Goal: Task Accomplishment & Management: Manage account settings

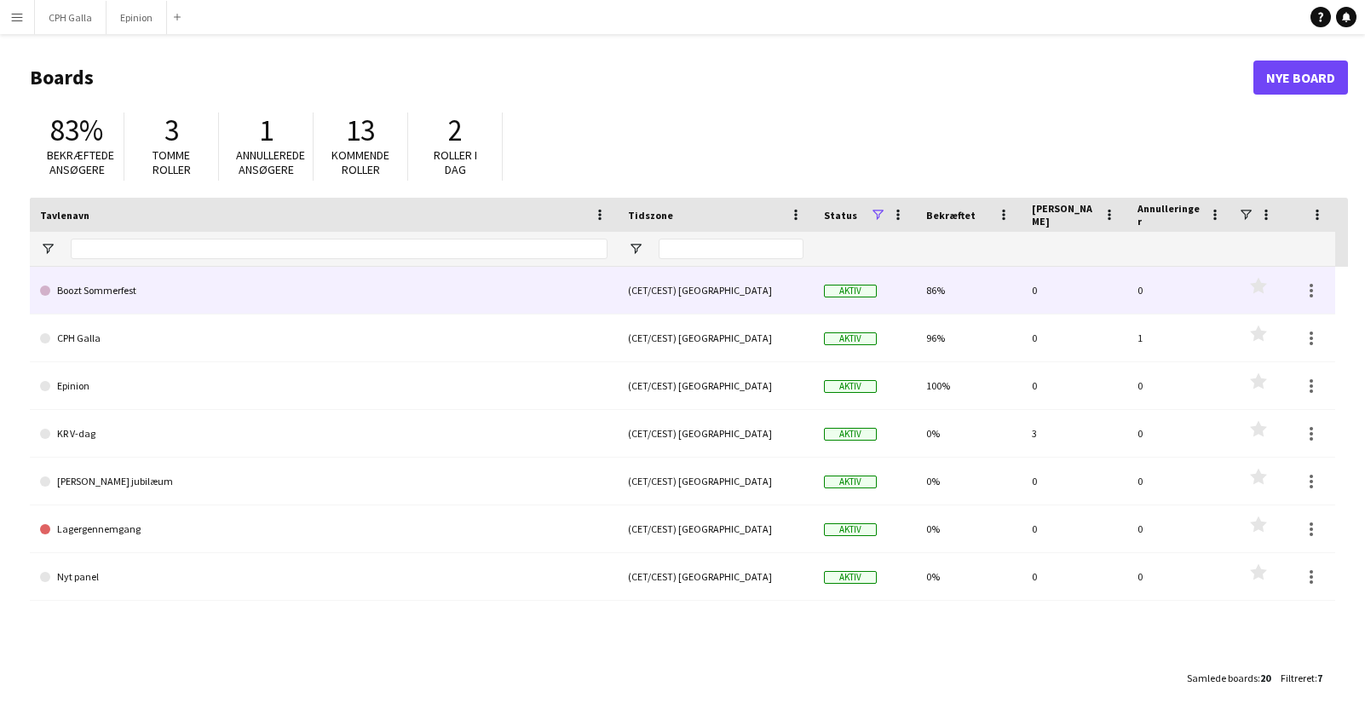
click at [297, 294] on link "Boozt Sommerfest" at bounding box center [324, 291] width 568 height 48
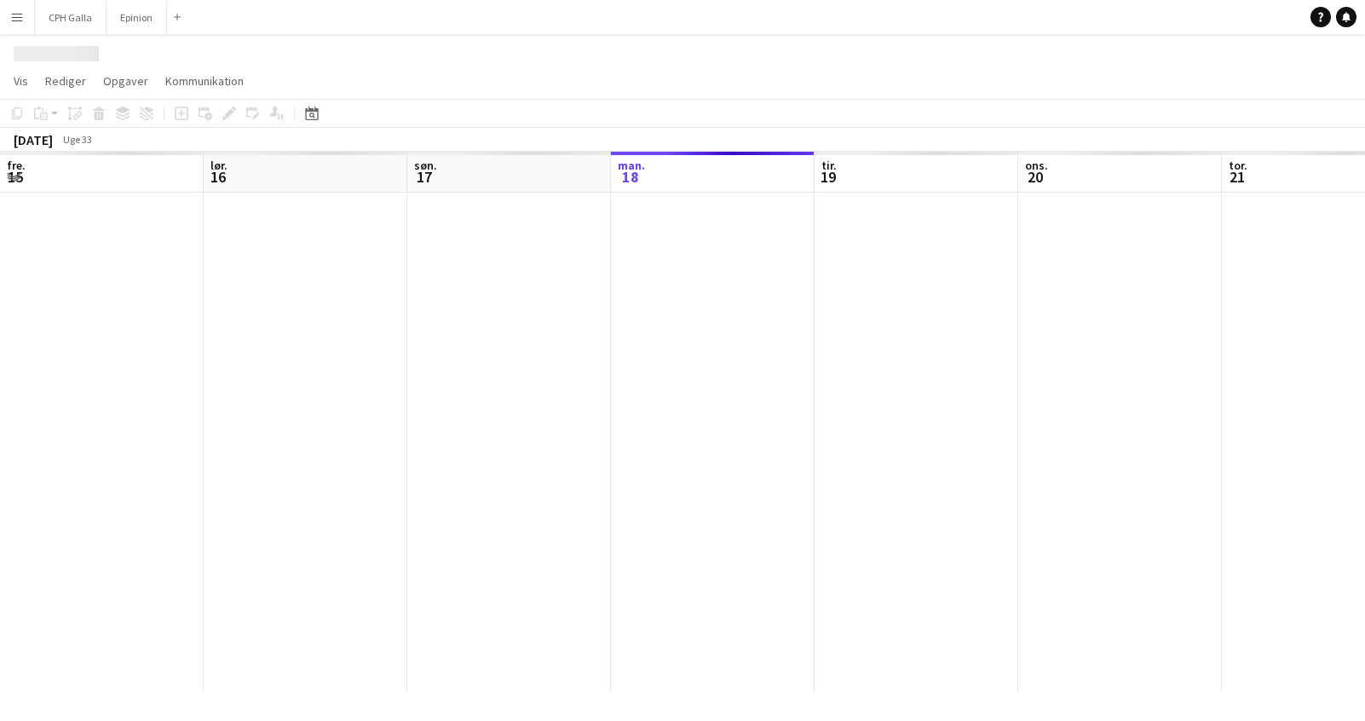
scroll to position [0, 407]
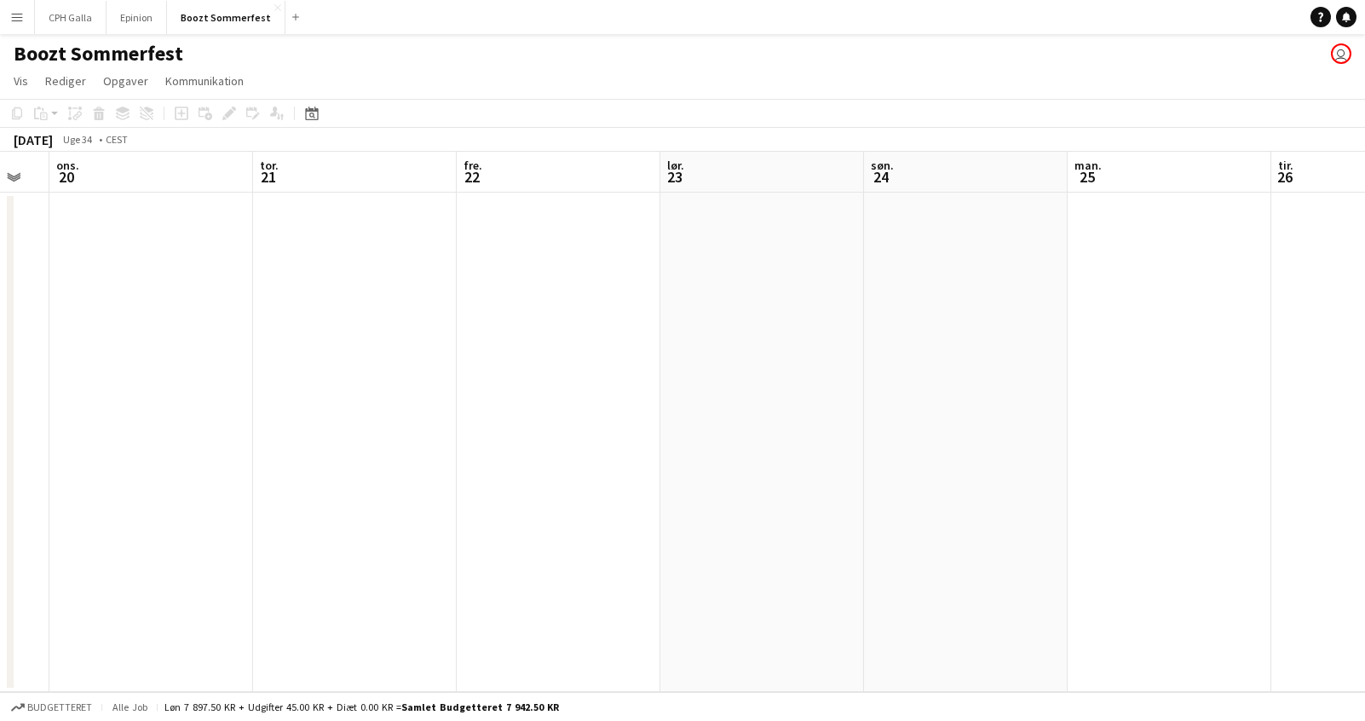
drag, startPoint x: 648, startPoint y: 312, endPoint x: 86, endPoint y: 335, distance: 562.0
click at [86, 335] on app-calendar-viewport "søn. 17 man. 18 tir. 19 ons. 20 tor. 21 fre. 22 lør. 23 søn. 24 man. 25 tir. 26…" at bounding box center [682, 422] width 1365 height 540
drag, startPoint x: 660, startPoint y: 285, endPoint x: 40, endPoint y: 316, distance: 621.1
click at [40, 316] on app-calendar-viewport "ons. 20 tor. 21 fre. 22 lør. 23 søn. 24 man. 25 tir. 26 ons. 27 tor. 28 fre. 29…" at bounding box center [682, 422] width 1365 height 540
drag, startPoint x: 621, startPoint y: 307, endPoint x: 313, endPoint y: 319, distance: 308.7
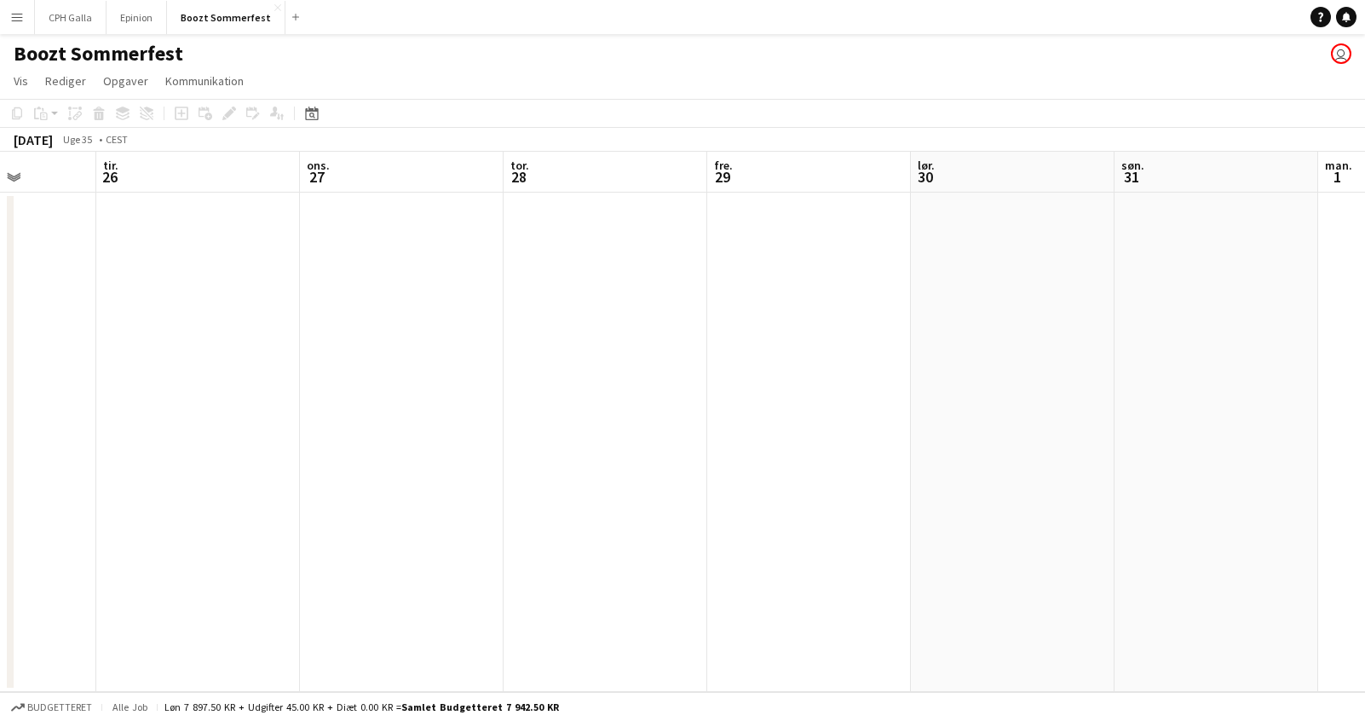
click at [66, 324] on app-calendar-viewport "fre. 22 lør. 23 søn. 24 man. 25 tir. 26 ons. 27 tor. 28 fre. 29 lør. 30 søn. 31…" at bounding box center [682, 422] width 1365 height 540
drag, startPoint x: 579, startPoint y: 337, endPoint x: 112, endPoint y: 348, distance: 467.1
click at [112, 348] on app-calendar-viewport "man. 25 tir. 26 ons. 27 tor. 28 fre. 29 lør. 30 søn. 31 man. 1 tir. 2 ons. 3 to…" at bounding box center [682, 422] width 1365 height 540
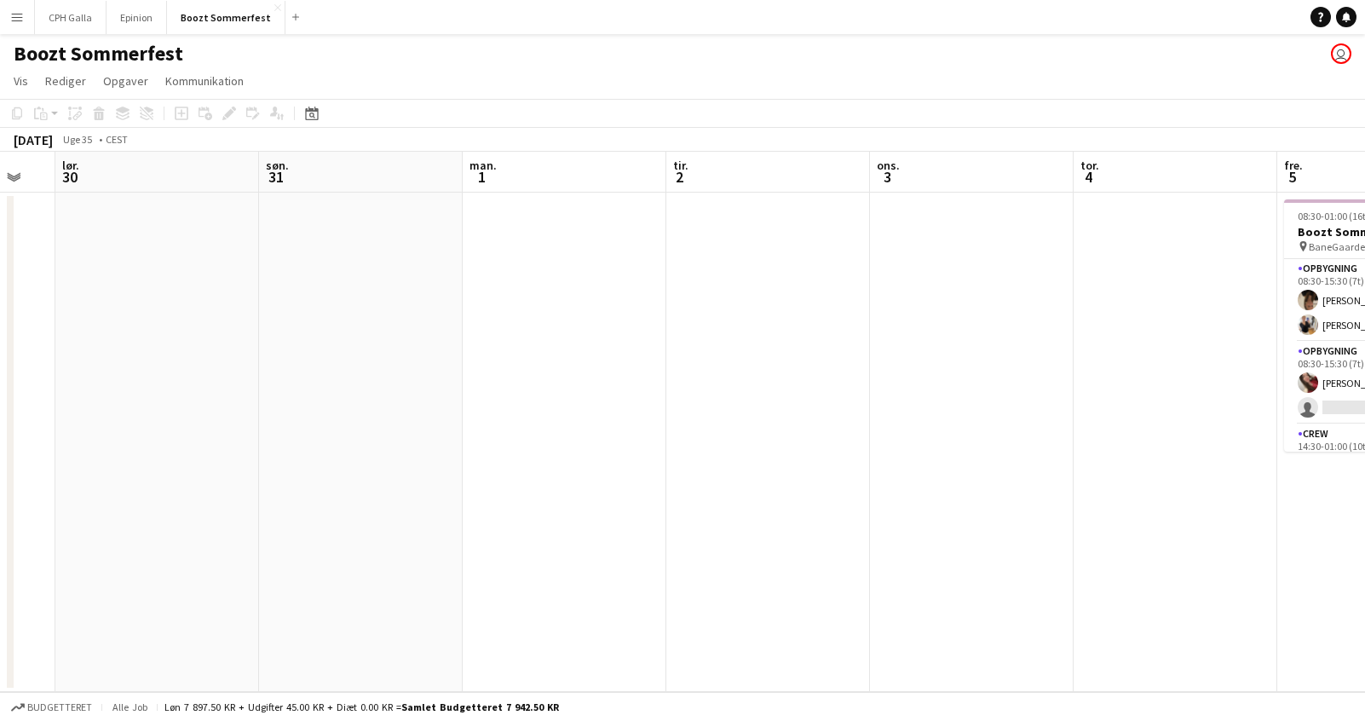
drag, startPoint x: 298, startPoint y: 304, endPoint x: 196, endPoint y: 314, distance: 102.8
click at [196, 314] on app-calendar-viewport "ons. 27 tor. 28 fre. 29 lør. 30 søn. 31 man. 1 tir. 2 ons. 3 tor. 4 fre. 5 6/7 …" at bounding box center [682, 422] width 1365 height 540
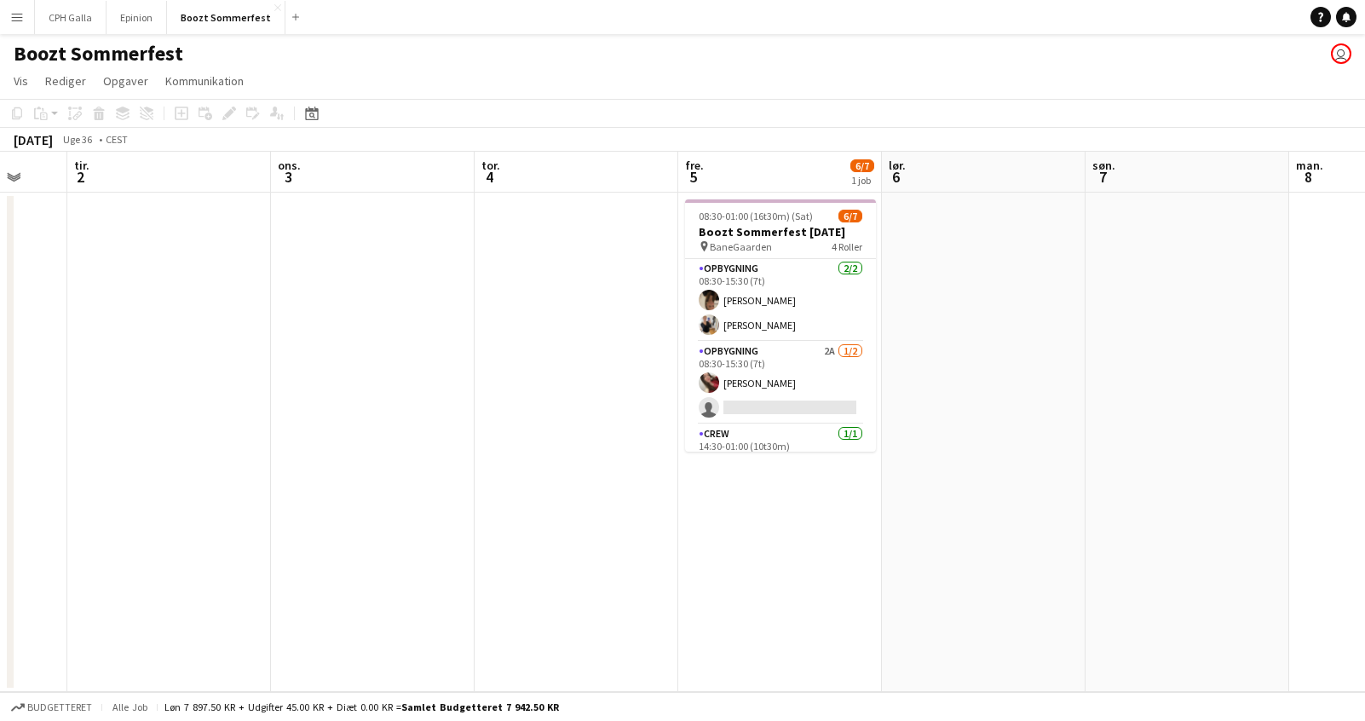
drag, startPoint x: 709, startPoint y: 314, endPoint x: 415, endPoint y: 343, distance: 295.5
click at [415, 343] on app-calendar-viewport "fre. 29 lør. 30 søn. 31 man. 1 tir. 2 ons. 3 tor. 4 fre. 5 6/7 1 job lør. 6 søn…" at bounding box center [682, 422] width 1365 height 540
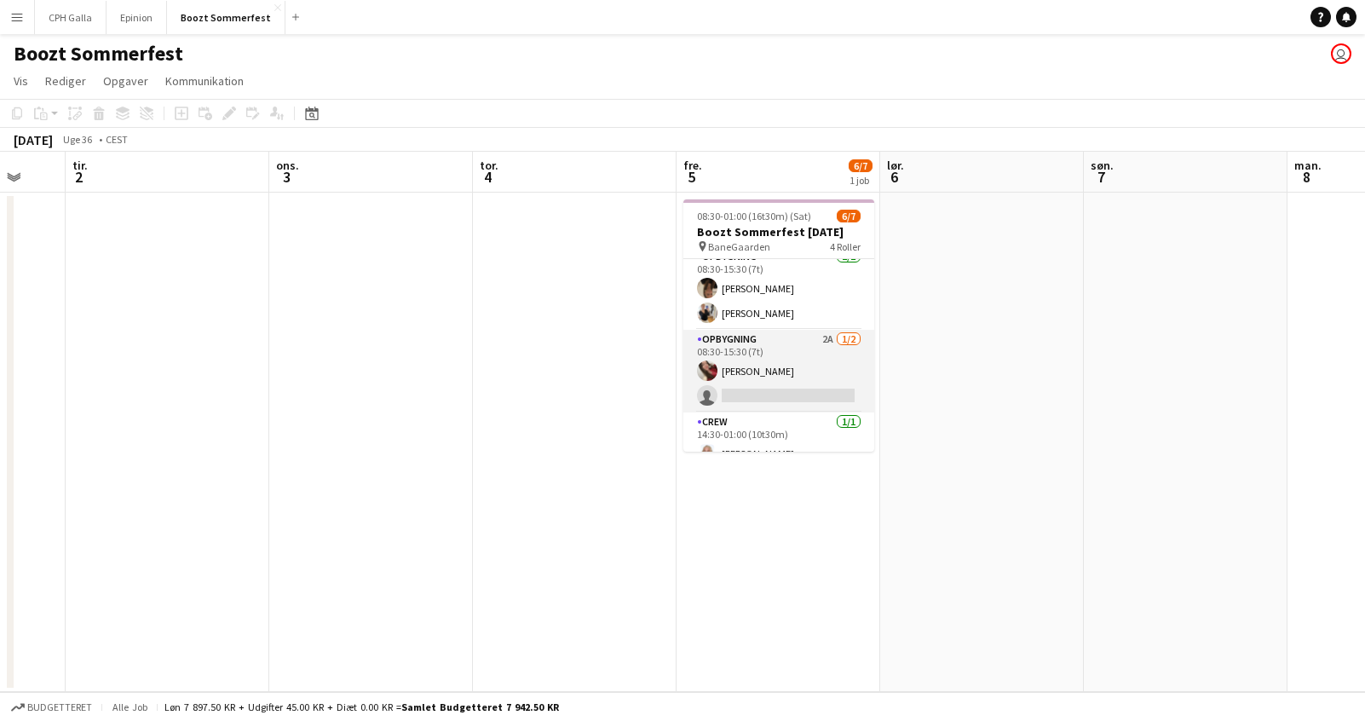
scroll to position [0, 0]
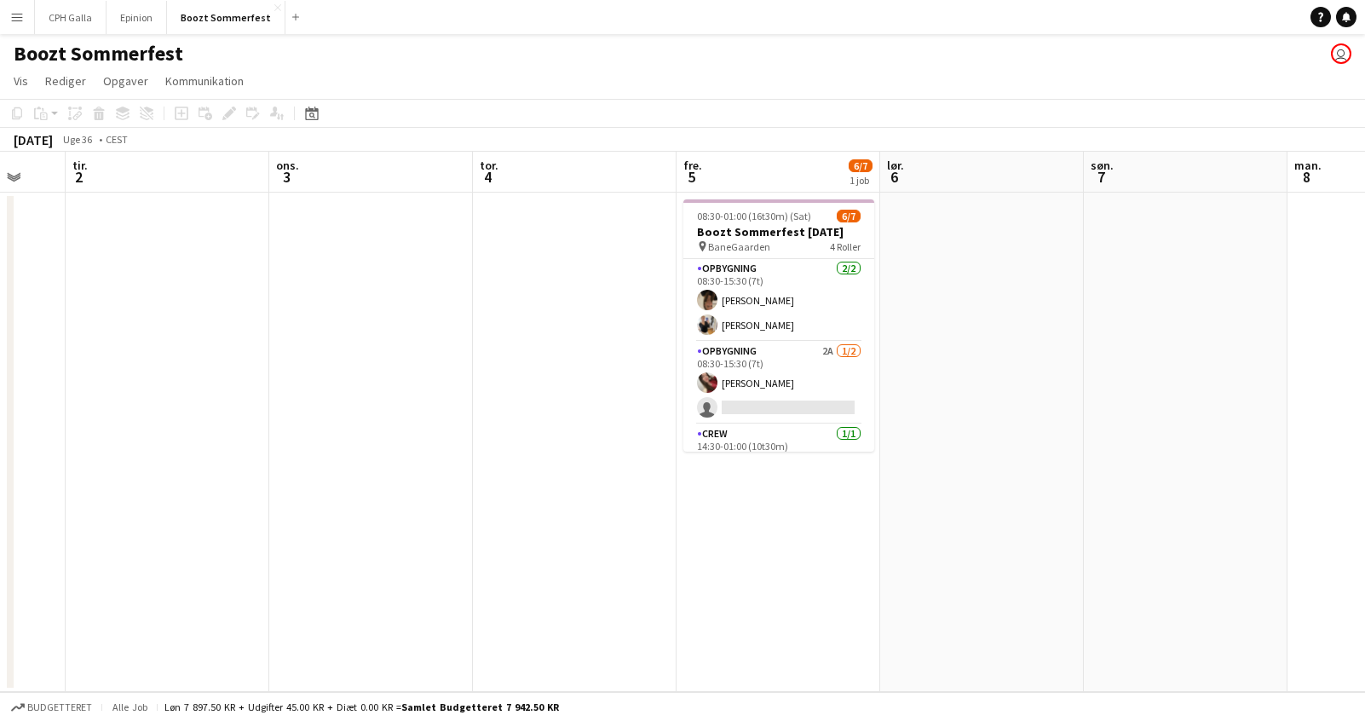
click at [15, 20] on app-icon "Menu" at bounding box center [17, 17] width 14 height 14
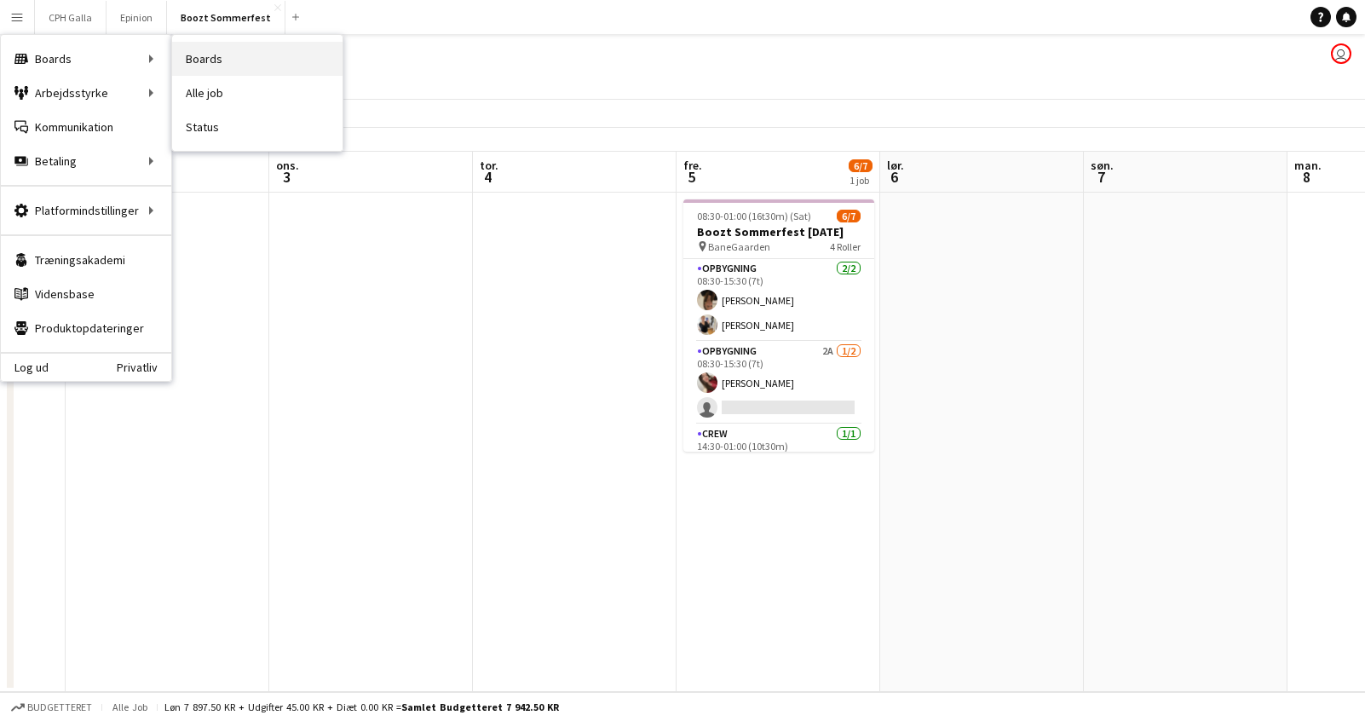
click at [238, 55] on link "Boards" at bounding box center [257, 59] width 170 height 34
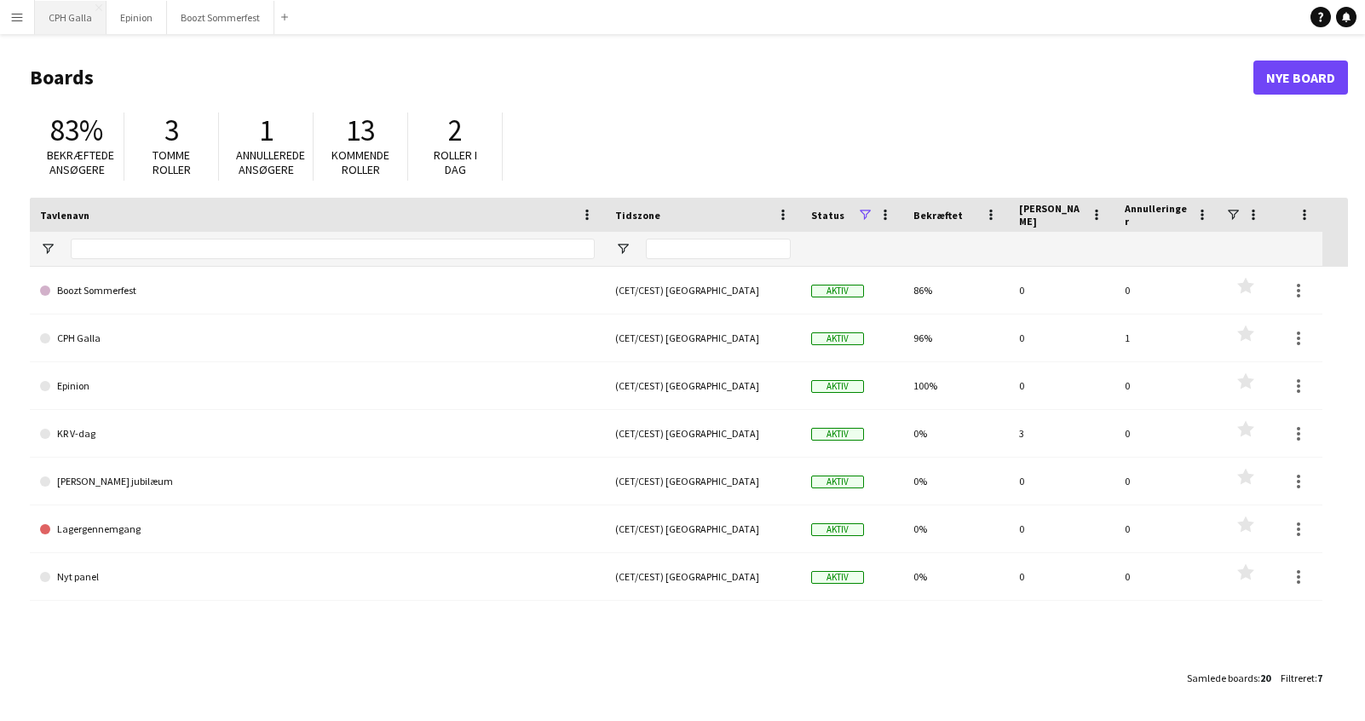
click at [72, 9] on button "CPH Galla Luk" at bounding box center [71, 17] width 72 height 33
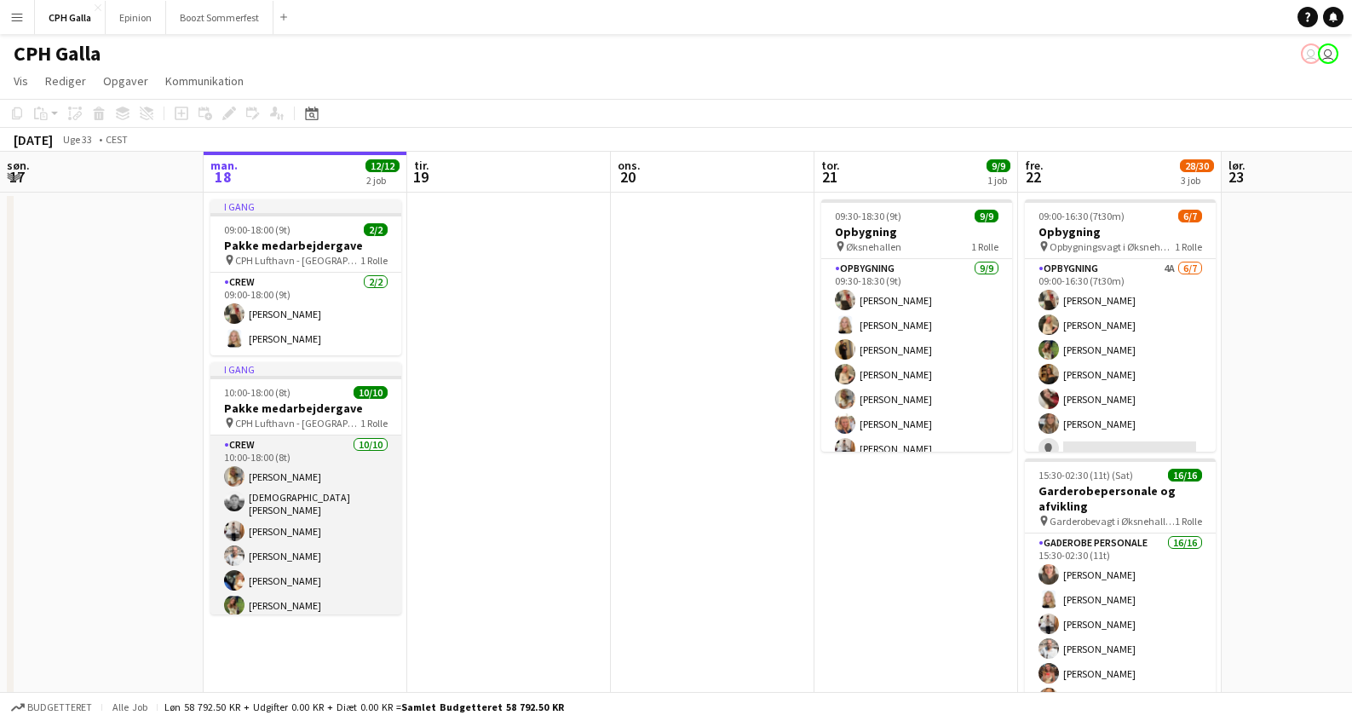
click at [325, 503] on app-card-role "Crew [DATE] 10:00-18:00 (8t) Havana Pryce [PERSON_NAME] [PERSON_NAME] [PERSON_N…" at bounding box center [305, 577] width 191 height 285
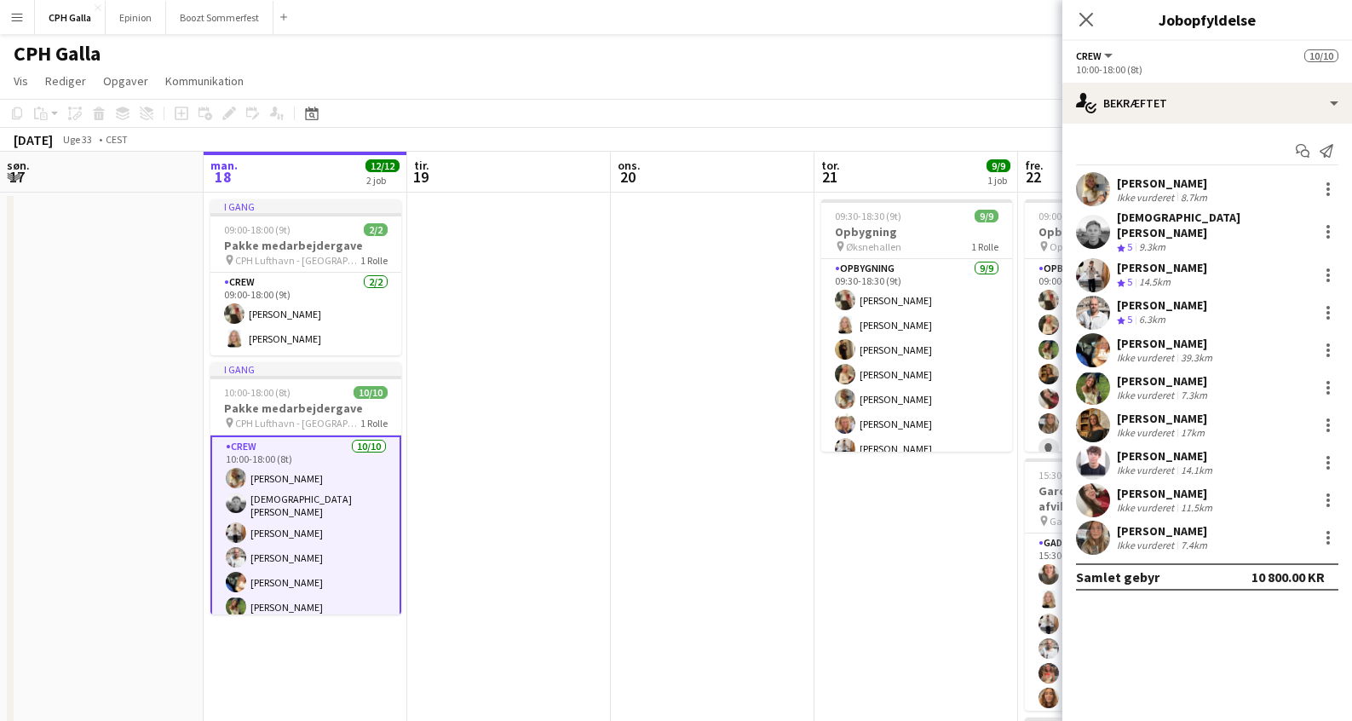
click at [1163, 182] on div "[PERSON_NAME]" at bounding box center [1164, 183] width 94 height 15
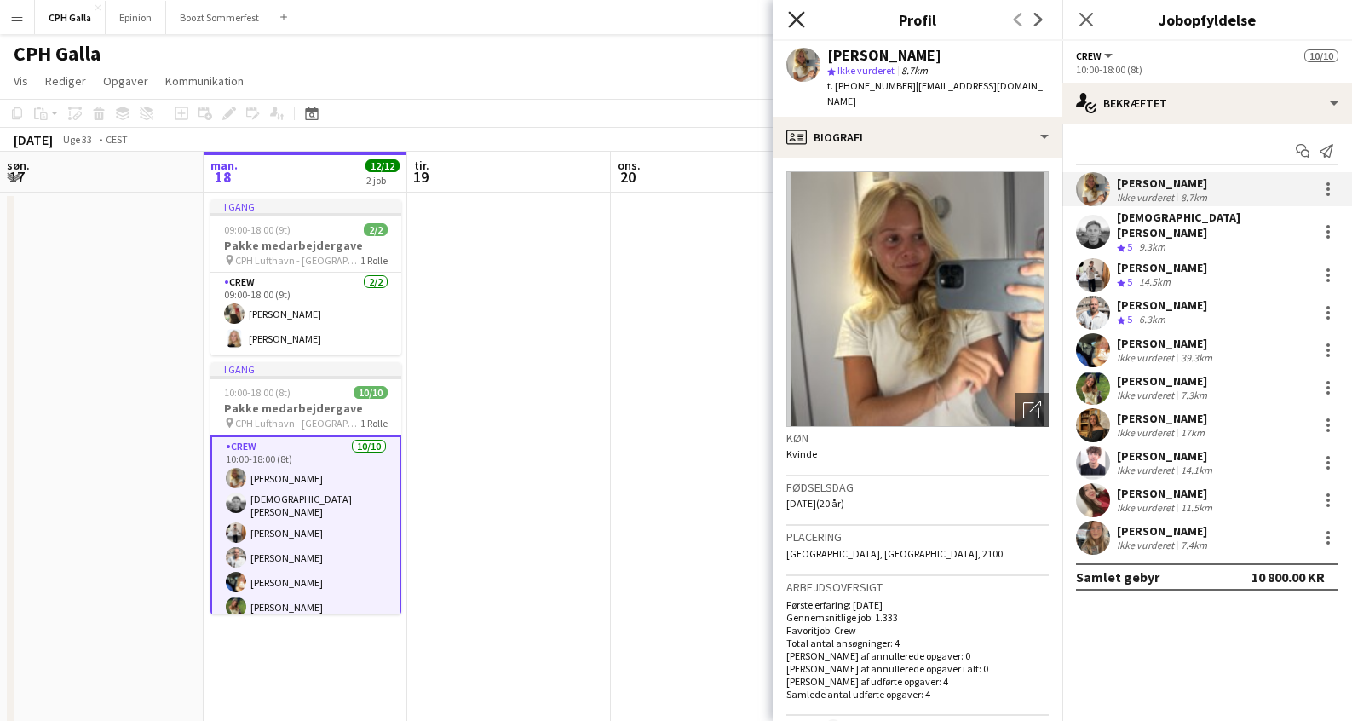
click at [798, 19] on icon at bounding box center [796, 19] width 16 height 16
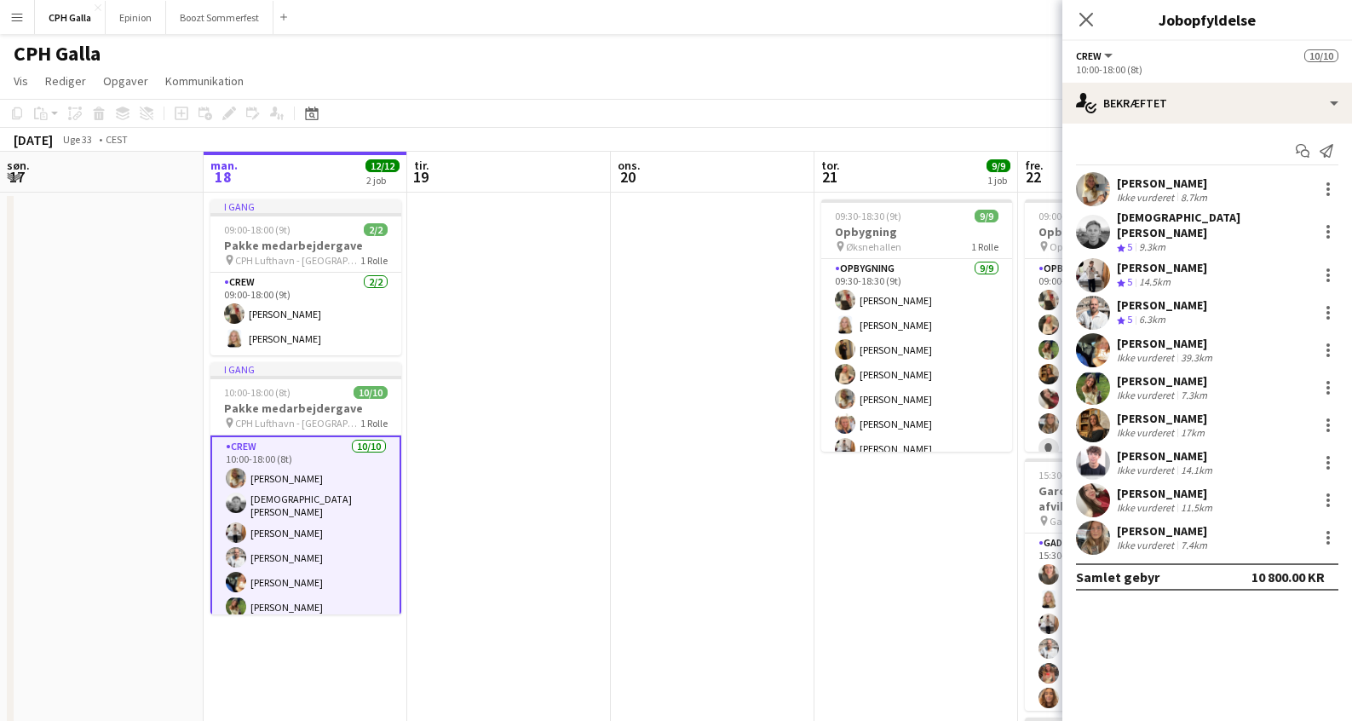
click at [1200, 351] on div "39.3km" at bounding box center [1197, 357] width 38 height 13
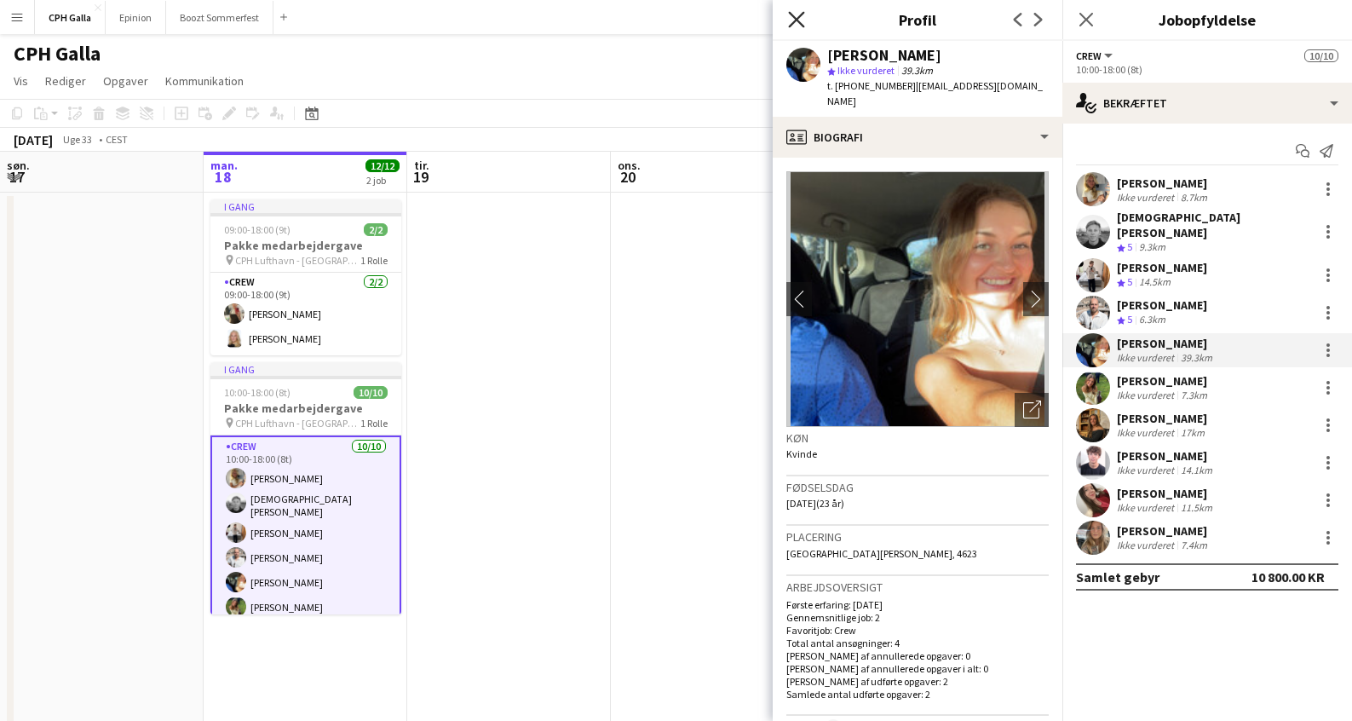
click at [797, 18] on icon "Luk pop-in" at bounding box center [796, 19] width 16 height 16
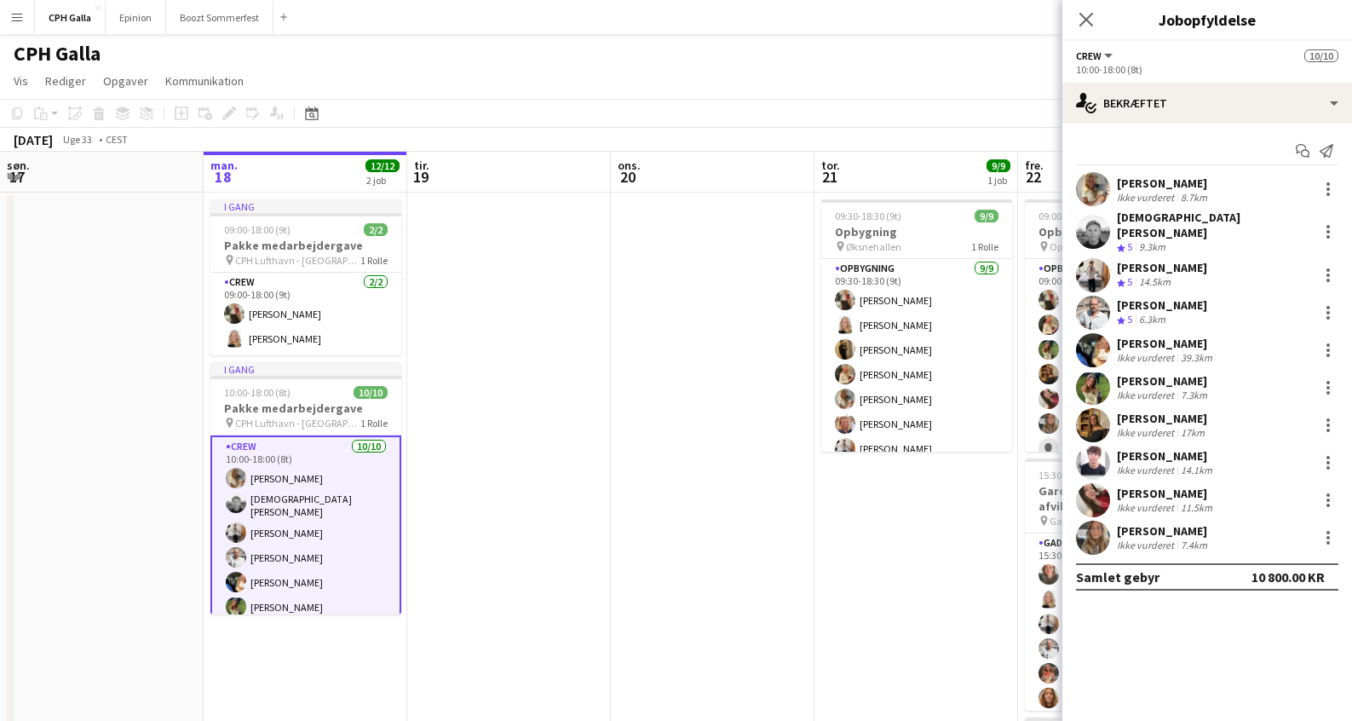
click at [1156, 376] on div "[PERSON_NAME]" at bounding box center [1164, 380] width 94 height 15
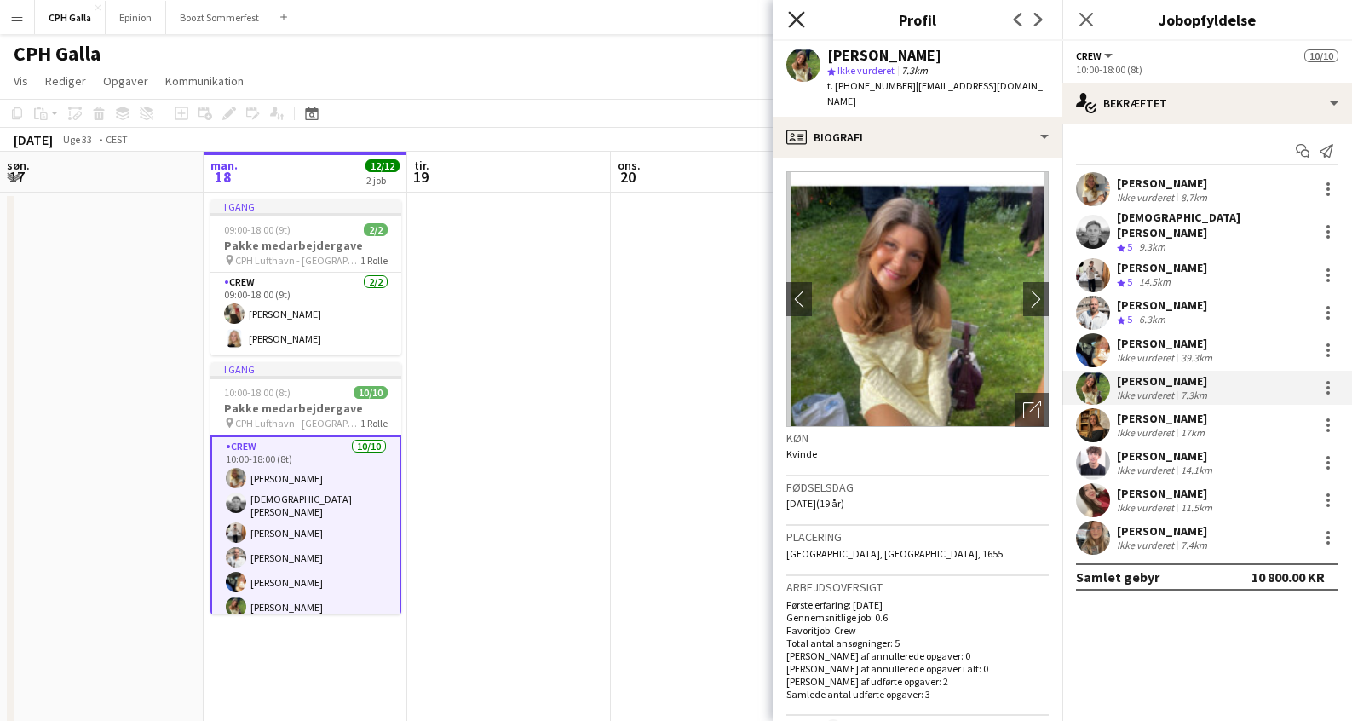
click at [798, 20] on icon at bounding box center [796, 19] width 16 height 16
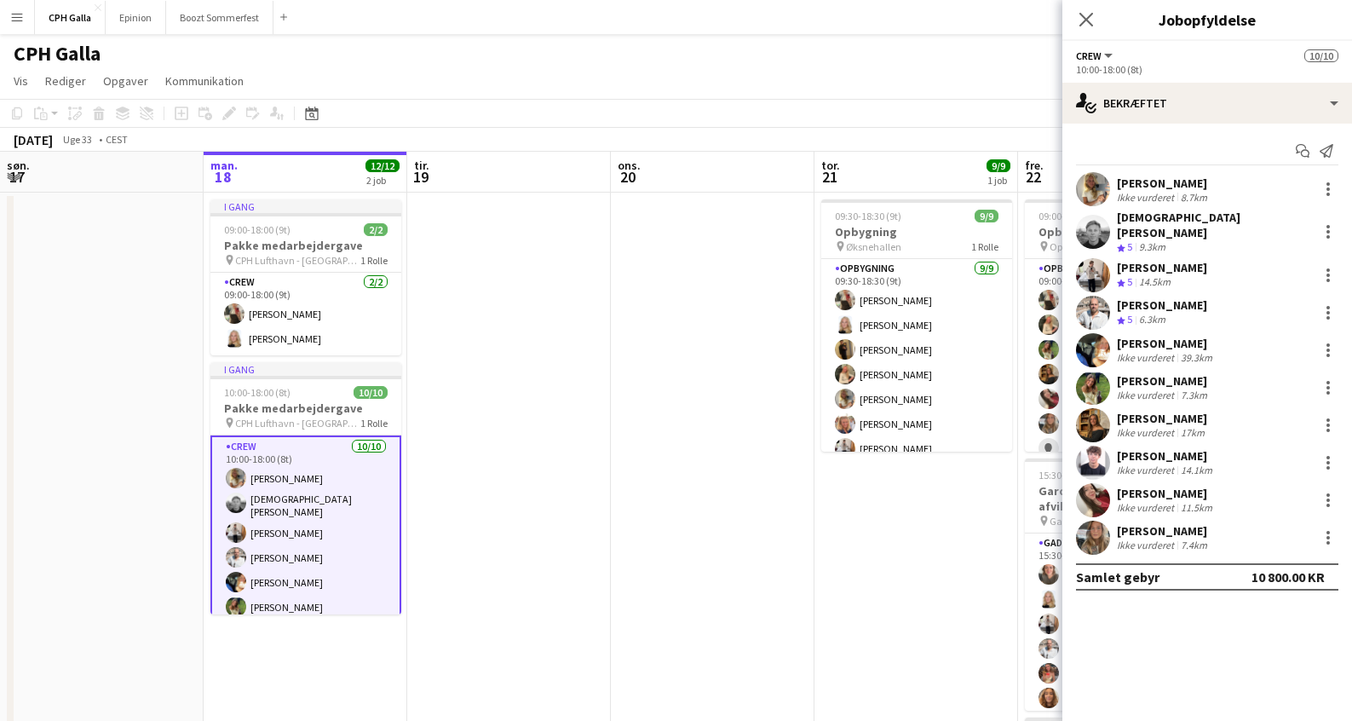
click at [1145, 523] on div "[PERSON_NAME]" at bounding box center [1164, 530] width 94 height 15
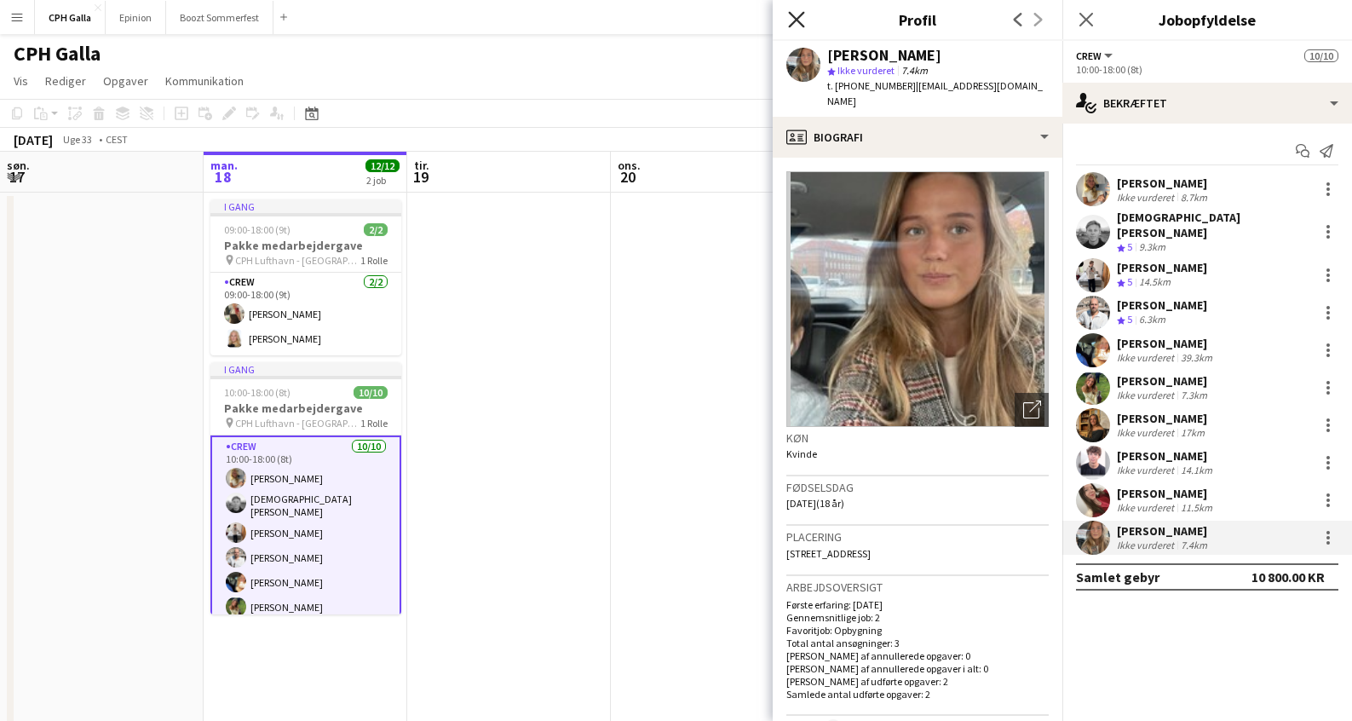
click at [798, 21] on icon at bounding box center [796, 19] width 16 height 16
